Goal: Find specific page/section: Find specific page/section

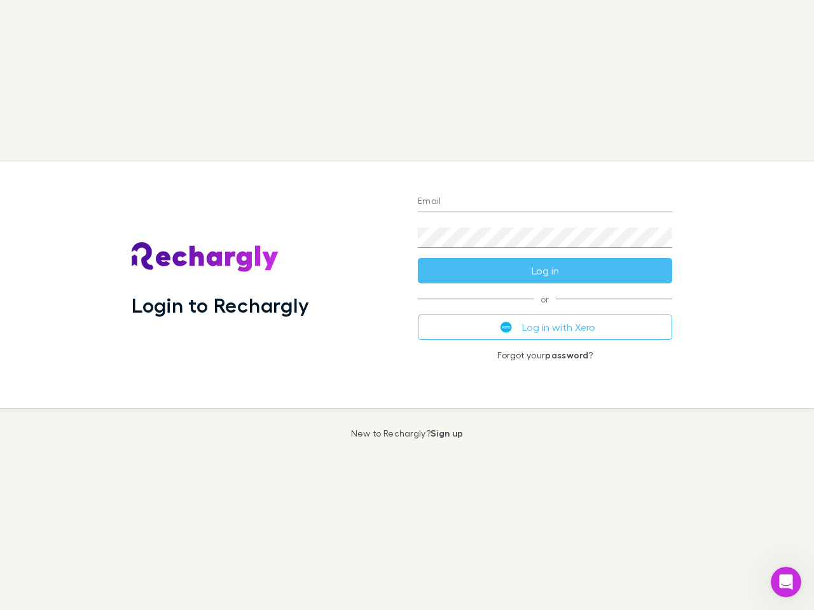
click at [407, 305] on div "Login to Rechargly" at bounding box center [264, 284] width 286 height 247
click at [545, 202] on input "Email" at bounding box center [545, 202] width 254 height 20
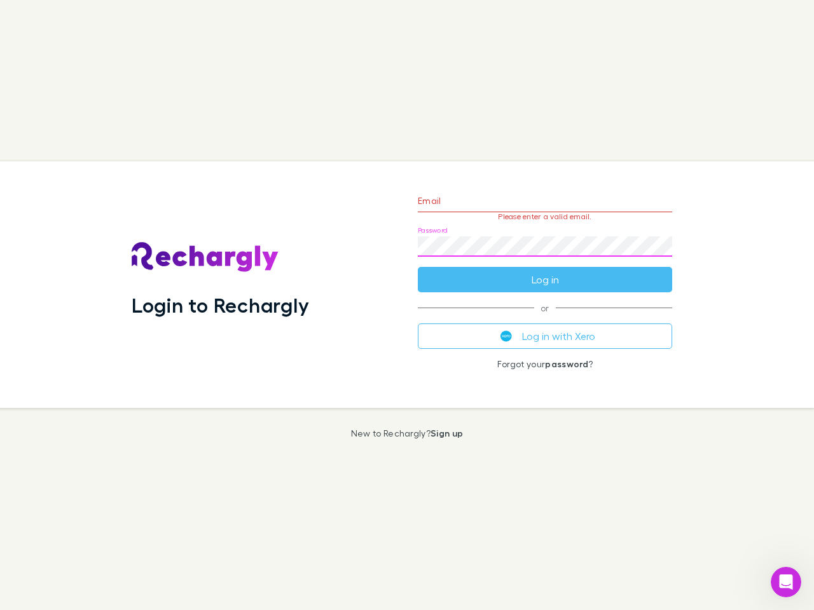
click at [545, 271] on form "Email Please enter a valid email. Password Log in" at bounding box center [545, 237] width 254 height 111
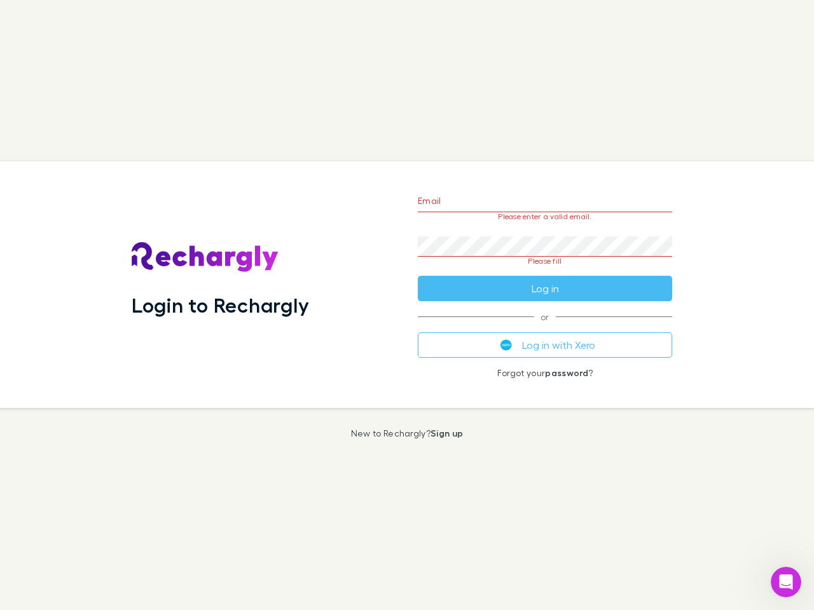
click at [545, 327] on div "Email Please enter a valid email. Password Please fill Log in or Log in with Xe…" at bounding box center [545, 284] width 275 height 247
click at [786, 582] on icon "Open Intercom Messenger" at bounding box center [786, 582] width 21 height 21
